Goal: Information Seeking & Learning: Learn about a topic

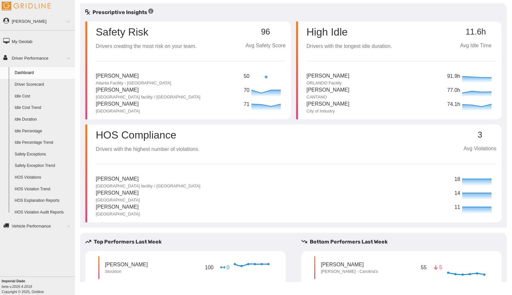
click at [176, 49] on p "Drivers creating the most risk on your team." at bounding box center [146, 46] width 101 height 8
click at [259, 91] on icon at bounding box center [266, 93] width 33 height 10
click at [263, 79] on icon at bounding box center [266, 79] width 33 height 10
click at [259, 49] on p "Avg Safety Score" at bounding box center [266, 46] width 40 height 8
click at [130, 27] on p "Safety Risk" at bounding box center [122, 32] width 53 height 10
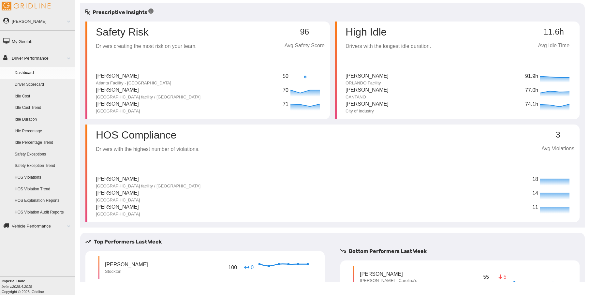
click at [141, 87] on p "[PERSON_NAME]" at bounding box center [148, 90] width 105 height 8
click at [33, 87] on link "Driver Scorecard" at bounding box center [43, 85] width 63 height 12
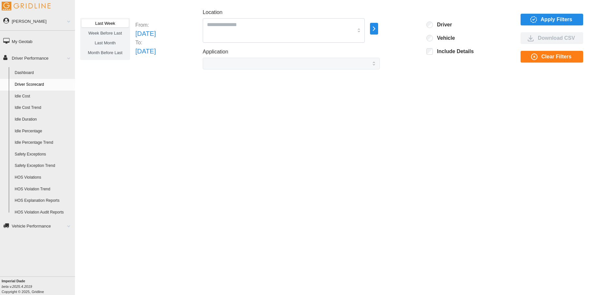
click at [32, 227] on link "Vehicle Performance" at bounding box center [37, 225] width 75 height 15
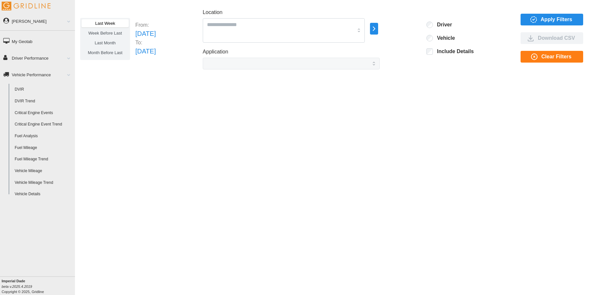
click at [30, 57] on link "Driver Performance" at bounding box center [37, 58] width 75 height 15
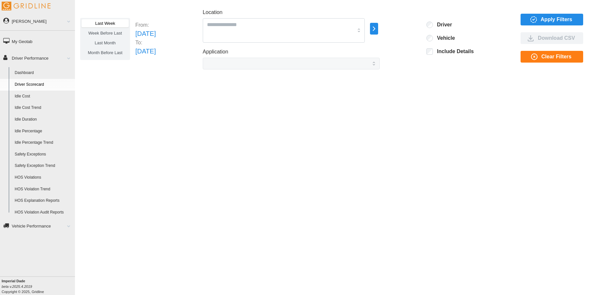
click at [19, 72] on link "Dashboard" at bounding box center [43, 73] width 63 height 12
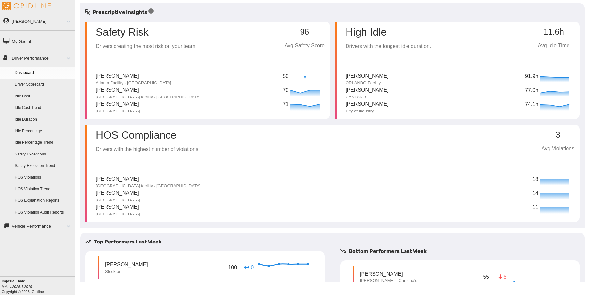
click at [127, 29] on p "Safety Risk" at bounding box center [122, 32] width 53 height 10
click at [122, 11] on h5 "Prescriptive Insights" at bounding box center [119, 12] width 68 height 8
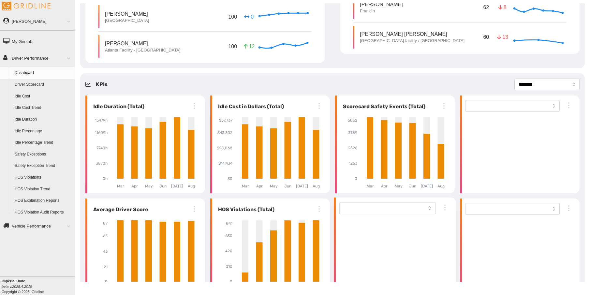
scroll to position [365, 0]
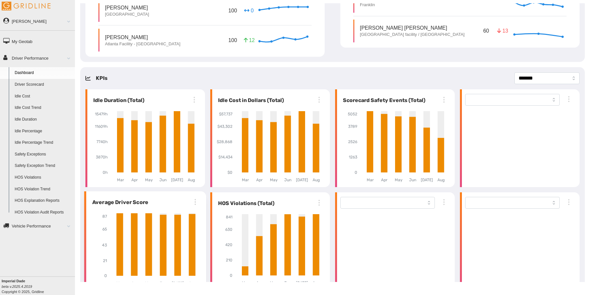
click at [193, 198] on icon "button" at bounding box center [195, 202] width 8 height 8
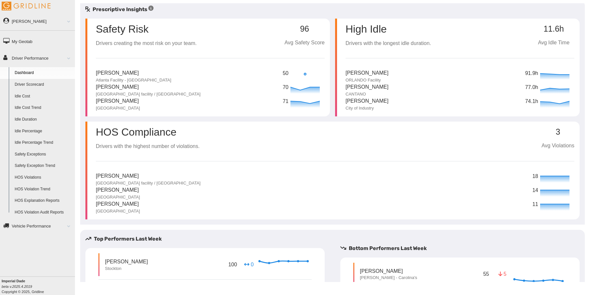
scroll to position [0, 0]
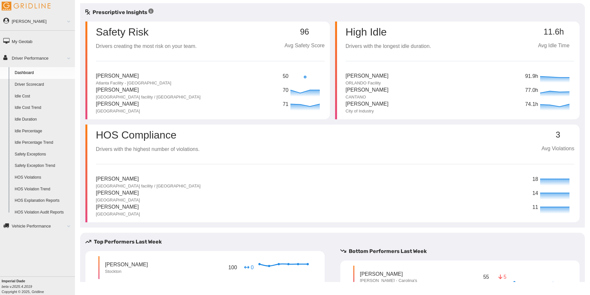
click at [466, 10] on div "Prescriptive Insights" at bounding box center [332, 12] width 505 height 8
click at [35, 84] on link "Driver Scorecard" at bounding box center [43, 85] width 63 height 12
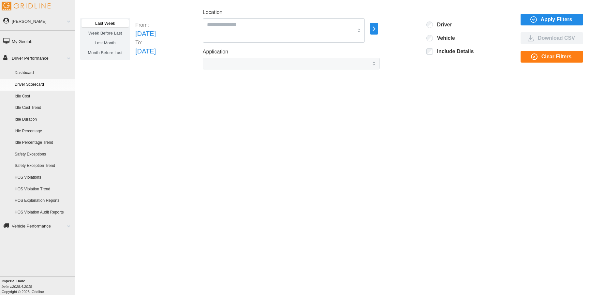
click at [452, 22] on label "Driver" at bounding box center [442, 25] width 19 height 7
click at [567, 19] on span "Apply Filters" at bounding box center [557, 19] width 32 height 11
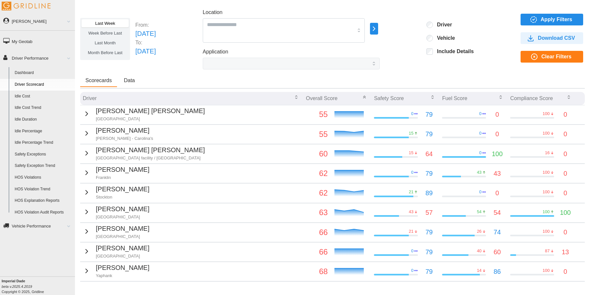
click at [576, 112] on td at bounding box center [580, 114] width 9 height 19
click at [377, 64] on select "Application" at bounding box center [291, 64] width 177 height 12
click at [109, 25] on span "Last Week" at bounding box center [105, 23] width 20 height 5
click at [463, 52] on label "Include Details" at bounding box center [453, 51] width 41 height 7
click at [443, 51] on label "Include Details" at bounding box center [453, 51] width 41 height 7
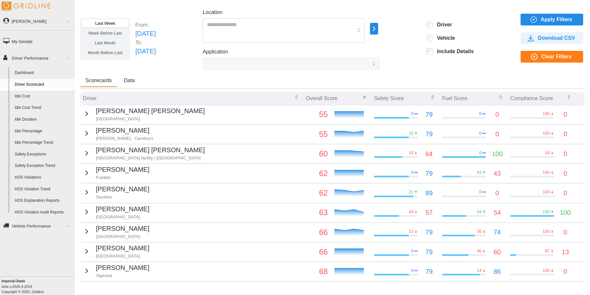
click at [556, 19] on span "Apply Filters" at bounding box center [557, 19] width 32 height 11
click at [131, 80] on span "Data" at bounding box center [129, 80] width 11 height 5
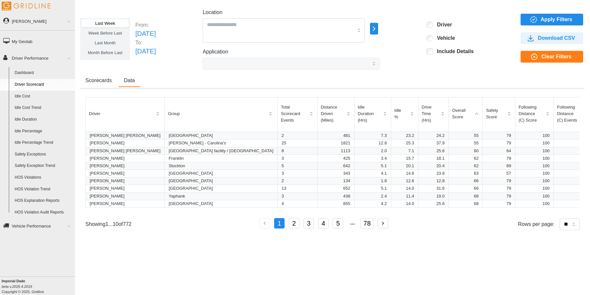
click at [590, 140] on div "Last Week Week Before Last Last Month Month Before Last From: Sun Sep 07 2025 T…" at bounding box center [332, 142] width 515 height 279
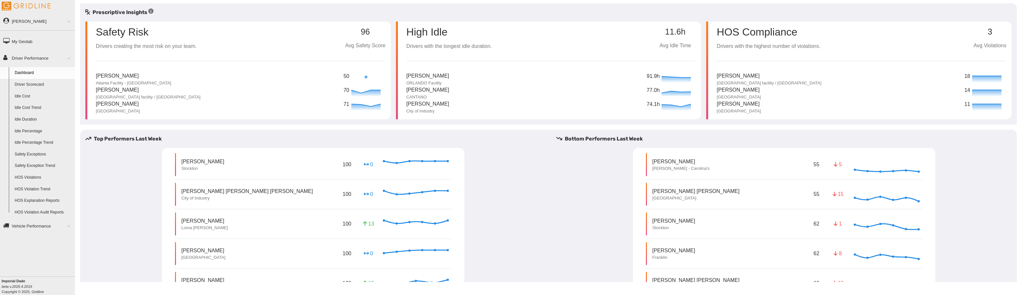
click at [29, 85] on link "Driver Scorecard" at bounding box center [43, 85] width 63 height 12
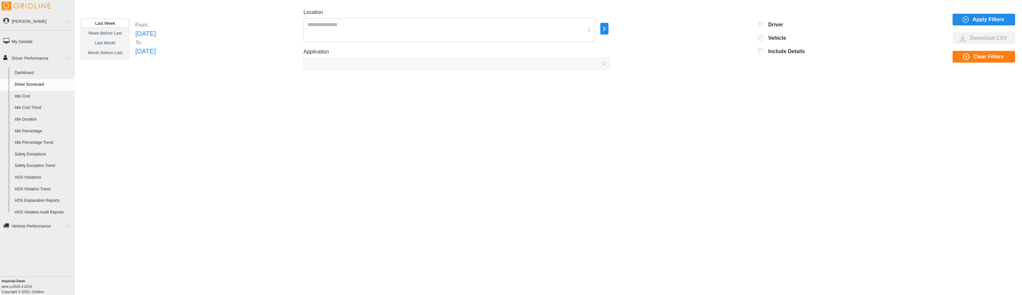
click at [783, 24] on label "Driver" at bounding box center [773, 25] width 19 height 7
click at [986, 18] on span "Apply Filters" at bounding box center [989, 19] width 32 height 11
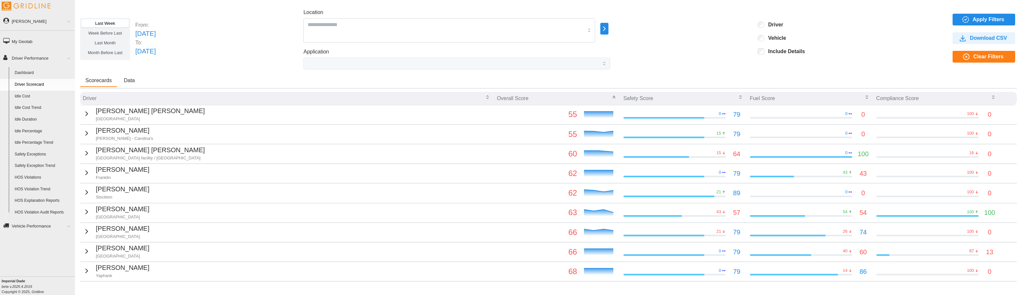
click at [135, 113] on p "[PERSON_NAME] [PERSON_NAME]" at bounding box center [150, 111] width 109 height 10
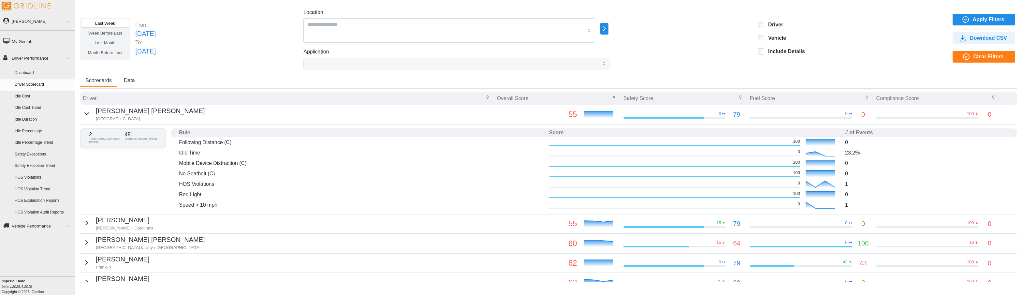
click at [783, 25] on label "Driver" at bounding box center [773, 25] width 19 height 7
click at [987, 21] on span "Apply Filters" at bounding box center [989, 19] width 32 height 11
click at [983, 54] on span "Clear Filters" at bounding box center [989, 56] width 30 height 11
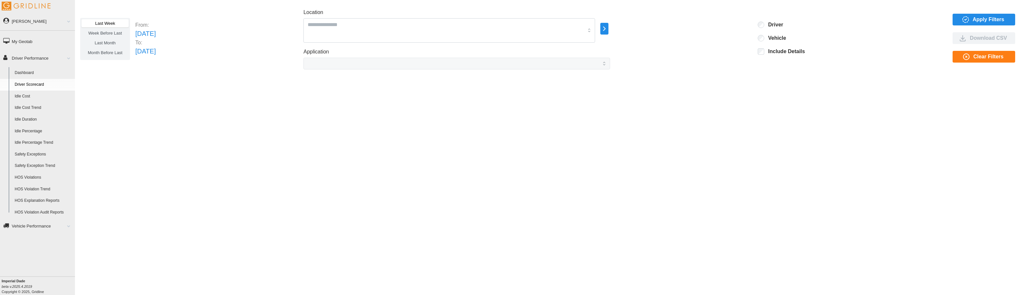
click at [39, 85] on link "Driver Scorecard" at bounding box center [43, 85] width 63 height 12
click at [786, 37] on label "Vehicle" at bounding box center [775, 38] width 22 height 7
click at [783, 26] on label "Driver" at bounding box center [773, 25] width 19 height 7
click at [783, 24] on label "Driver" at bounding box center [773, 25] width 19 height 7
click at [991, 23] on span "Apply Filters" at bounding box center [989, 19] width 32 height 11
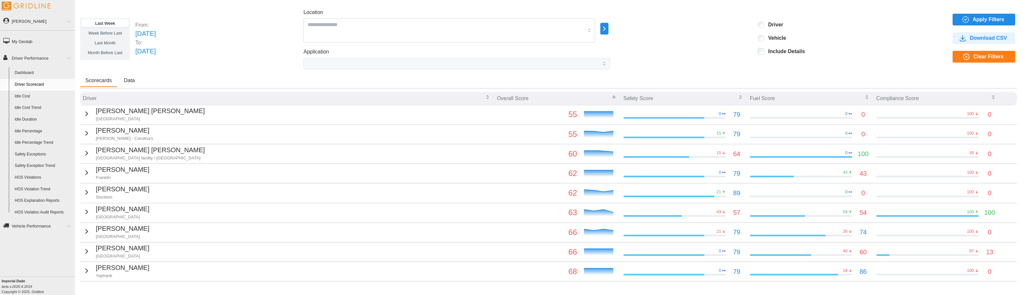
click at [117, 109] on p "Engel Santana Gervais" at bounding box center [150, 111] width 109 height 10
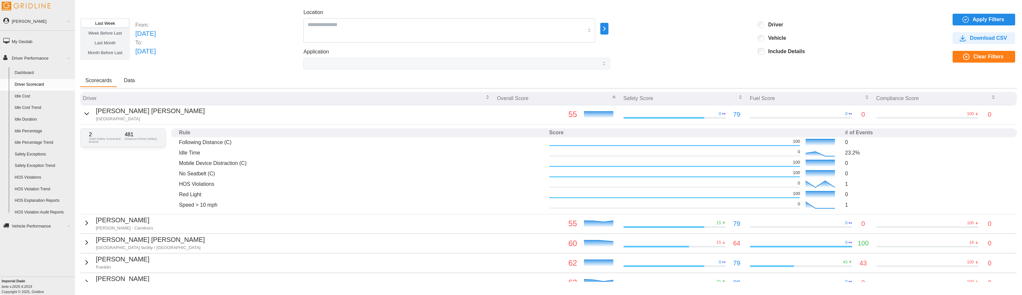
click at [20, 56] on link "Driver Performance" at bounding box center [37, 58] width 75 height 15
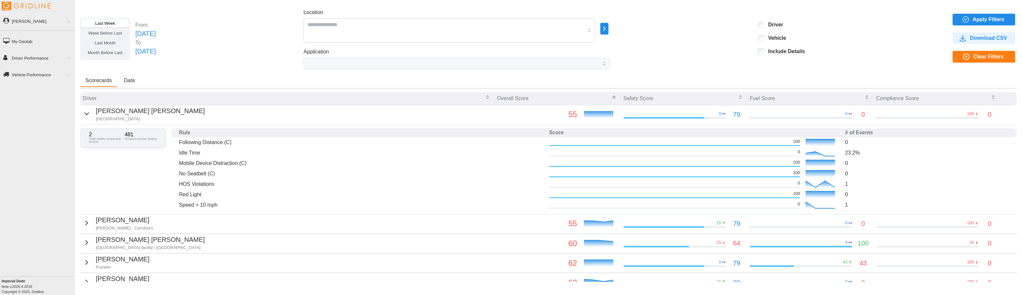
click at [15, 42] on link "My Geotab" at bounding box center [37, 41] width 75 height 15
click at [18, 41] on link "My Geotab" at bounding box center [37, 41] width 75 height 15
click at [19, 42] on link "My Geotab" at bounding box center [37, 41] width 75 height 15
click at [32, 57] on link "Driver Performance" at bounding box center [37, 58] width 75 height 15
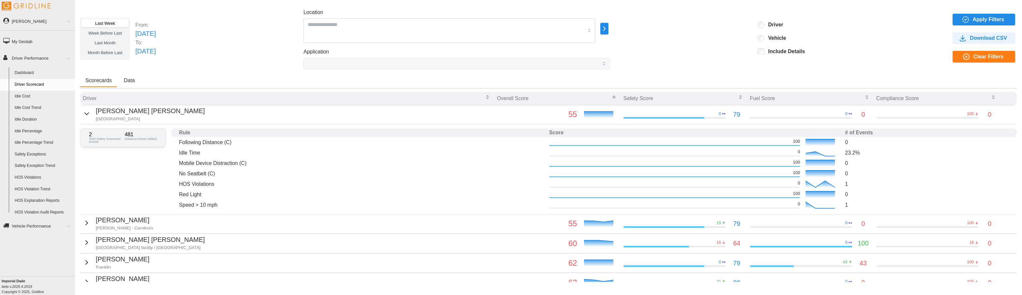
click at [30, 81] on link "Driver Scorecard" at bounding box center [43, 85] width 63 height 12
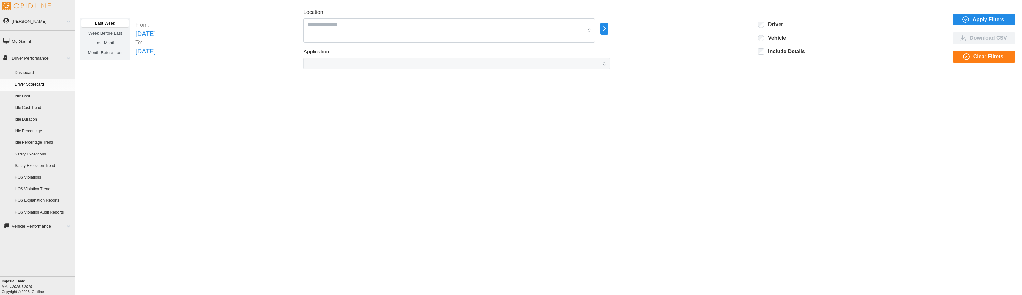
click at [777, 24] on label "Driver" at bounding box center [773, 25] width 19 height 7
drag, startPoint x: 340, startPoint y: 13, endPoint x: 355, endPoint y: 17, distance: 15.3
click at [323, 12] on label "Location" at bounding box center [314, 12] width 20 height 8
click at [340, 20] on input "Location" at bounding box center [446, 24] width 276 height 8
click at [344, 51] on span "Alabama" at bounding box center [342, 53] width 29 height 8
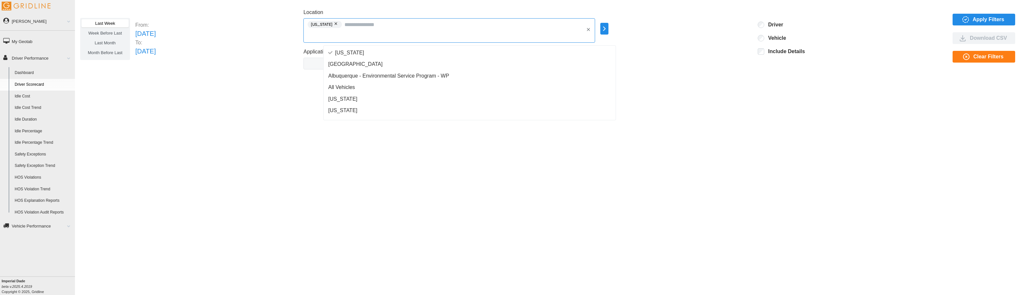
click at [347, 63] on span "Albuquerque" at bounding box center [355, 64] width 54 height 8
click at [340, 75] on span "Albuquerque - Environmental Service Program - WP" at bounding box center [388, 76] width 121 height 8
click at [339, 90] on span "All Vehicles" at bounding box center [341, 87] width 27 height 8
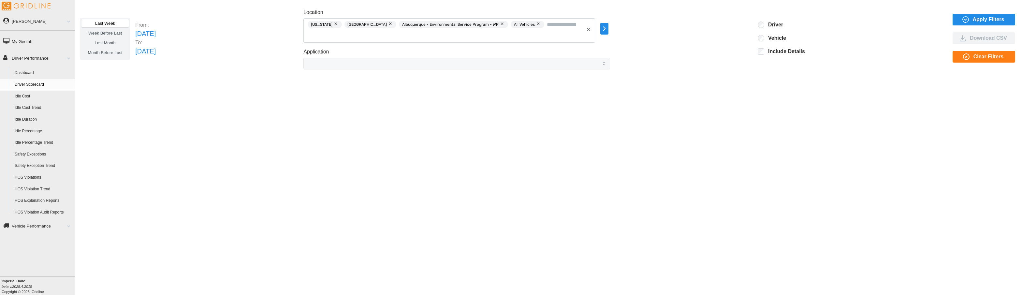
click at [608, 27] on icon "button" at bounding box center [604, 29] width 7 height 8
click at [666, 31] on p "All Vehicles" at bounding box center [664, 29] width 22 height 6
click at [672, 32] on p "Imperial Dade" at bounding box center [673, 33] width 26 height 6
click at [662, 26] on icon at bounding box center [663, 26] width 7 height 7
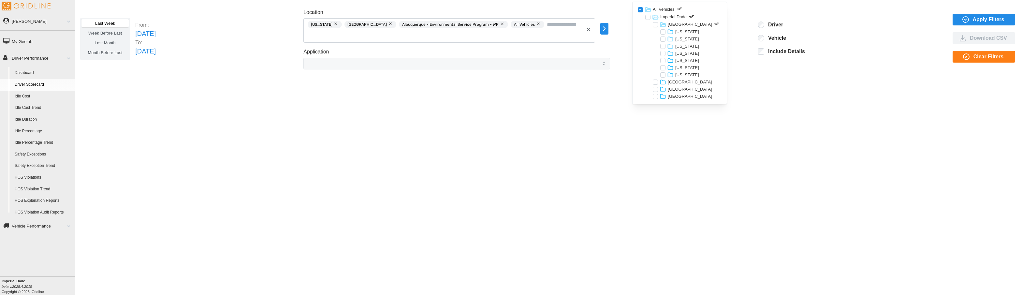
click at [654, 82] on div at bounding box center [655, 82] width 5 height 5
click at [985, 21] on span "Apply Filters" at bounding box center [989, 19] width 32 height 11
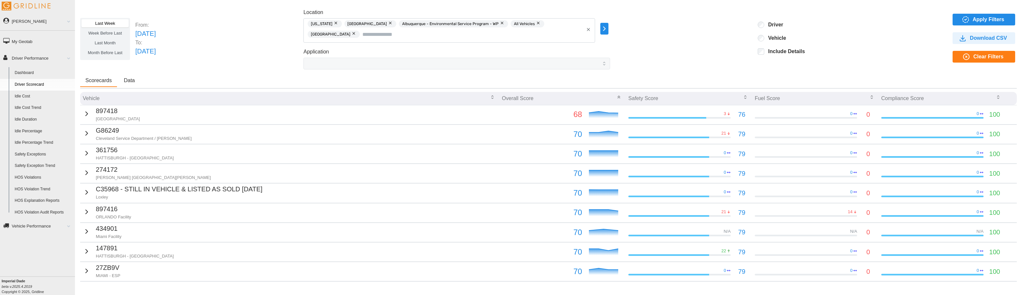
click at [642, 120] on div "3 76" at bounding box center [689, 115] width 121 height 10
click at [575, 116] on p "68" at bounding box center [542, 114] width 80 height 12
click at [577, 136] on p "70" at bounding box center [542, 134] width 80 height 12
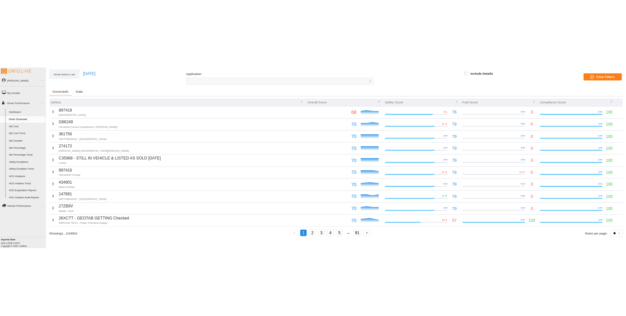
scroll to position [41, 0]
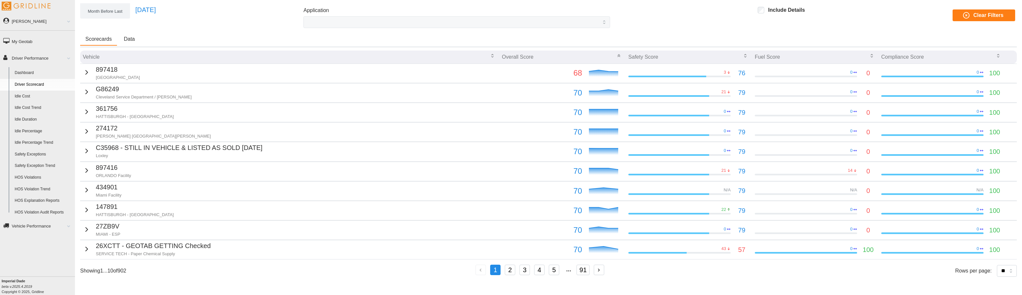
drag, startPoint x: 511, startPoint y: 273, endPoint x: 556, endPoint y: 275, distance: 45.7
click at [511, 273] on button "2" at bounding box center [510, 270] width 10 height 10
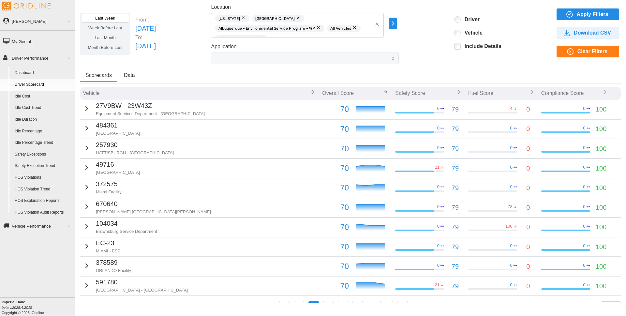
scroll to position [0, 0]
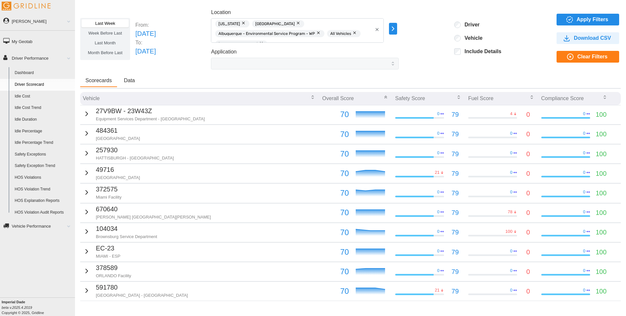
click at [121, 107] on p "27V9BW - 23W43Z" at bounding box center [150, 111] width 109 height 10
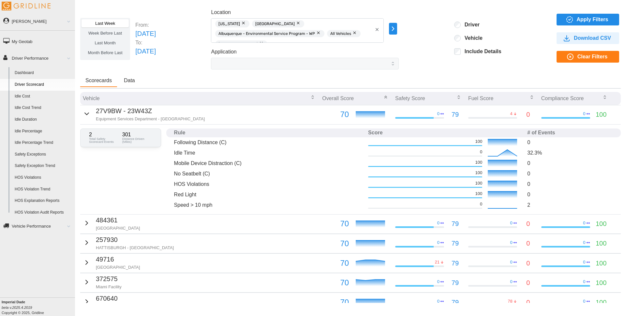
click at [242, 174] on p "No Seatbelt (C)" at bounding box center [268, 173] width 189 height 7
click at [498, 156] on icon at bounding box center [502, 153] width 29 height 7
click at [145, 142] on p "Distance Driven (Miles)" at bounding box center [137, 140] width 30 height 6
click at [339, 100] on p "Overall Score" at bounding box center [338, 98] width 32 height 7
click at [596, 112] on p "100" at bounding box center [601, 115] width 11 height 10
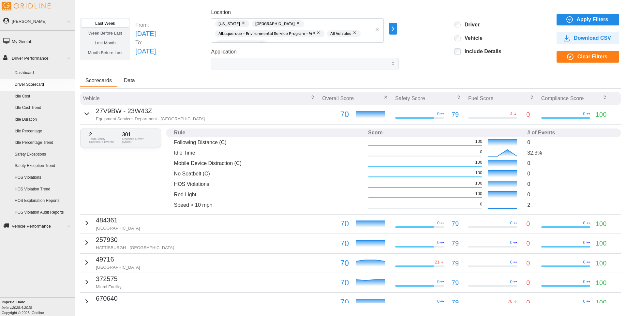
click at [131, 117] on p "Equipment Services Department - Bordentown" at bounding box center [150, 119] width 109 height 6
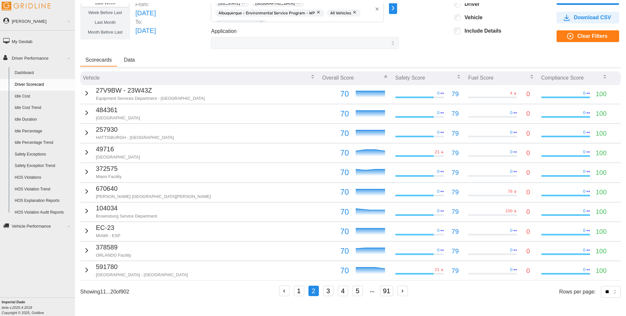
scroll to position [21, 0]
click at [299, 290] on button "1" at bounding box center [299, 291] width 10 height 10
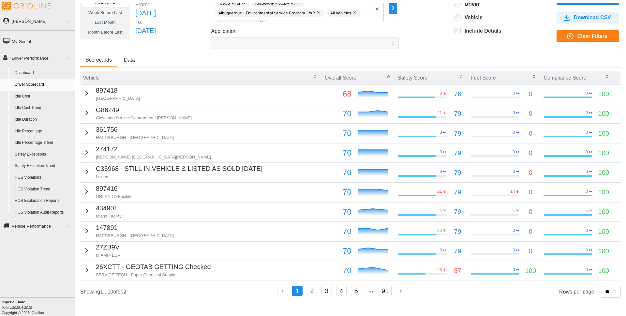
click at [512, 96] on div at bounding box center [495, 97] width 49 height 2
click at [563, 79] on p "Compliance Score" at bounding box center [564, 77] width 43 height 7
click at [604, 79] on icon "button" at bounding box center [606, 76] width 5 height 5
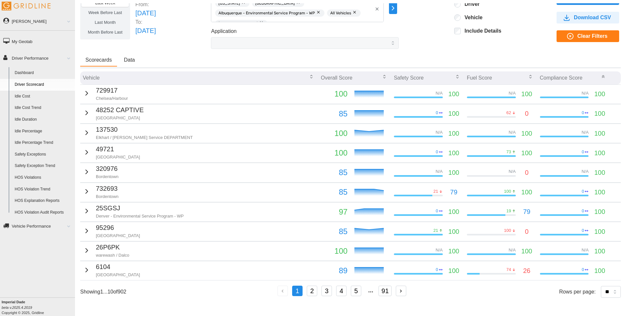
click at [113, 92] on p "729917" at bounding box center [112, 90] width 32 height 10
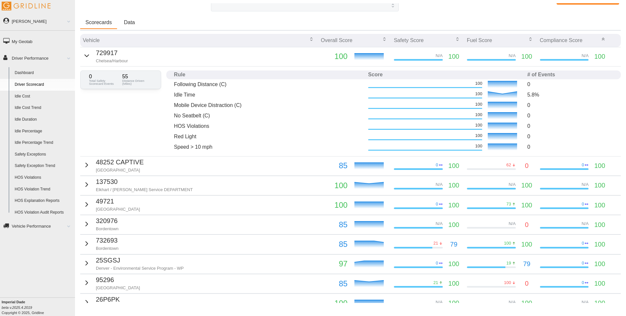
scroll to position [12, 0]
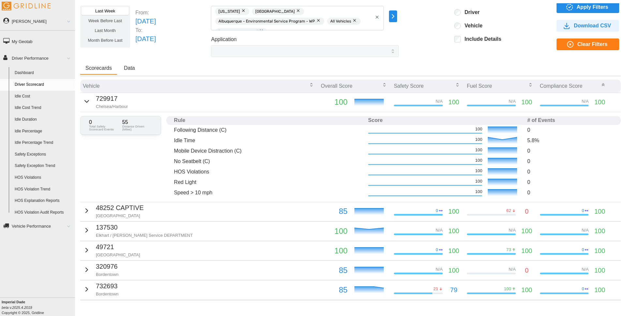
click at [25, 8] on img at bounding box center [26, 6] width 49 height 9
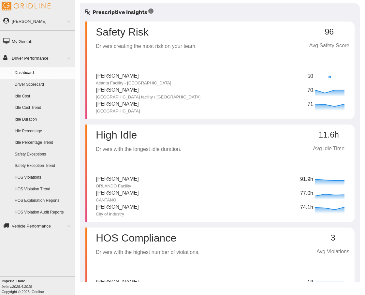
click at [28, 60] on link "Driver Performance" at bounding box center [37, 58] width 75 height 15
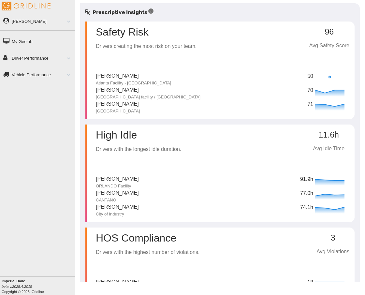
click at [30, 59] on link "Driver Performance" at bounding box center [37, 58] width 75 height 15
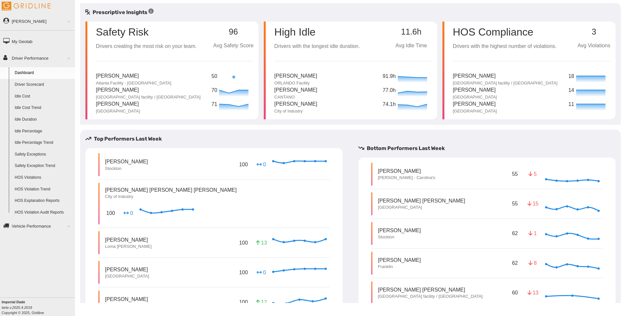
click at [152, 29] on div "Safety Risk" at bounding box center [146, 30] width 101 height 16
click at [145, 31] on p "Safety Risk" at bounding box center [122, 32] width 53 height 10
click at [139, 71] on div "Safety Risk Drivers creating the most risk on your team. 96 Avg Safety Score Ty…" at bounding box center [174, 68] width 157 height 93
click at [139, 72] on div "Safety Risk Drivers creating the most risk on your team. 96 Avg Safety Score Ty…" at bounding box center [174, 68] width 157 height 93
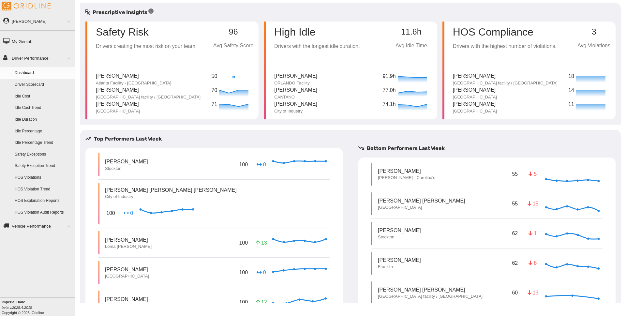
click at [139, 72] on div "Safety Risk Drivers creating the most risk on your team. 96 Avg Safety Score Ty…" at bounding box center [174, 68] width 157 height 93
